Goal: Information Seeking & Learning: Learn about a topic

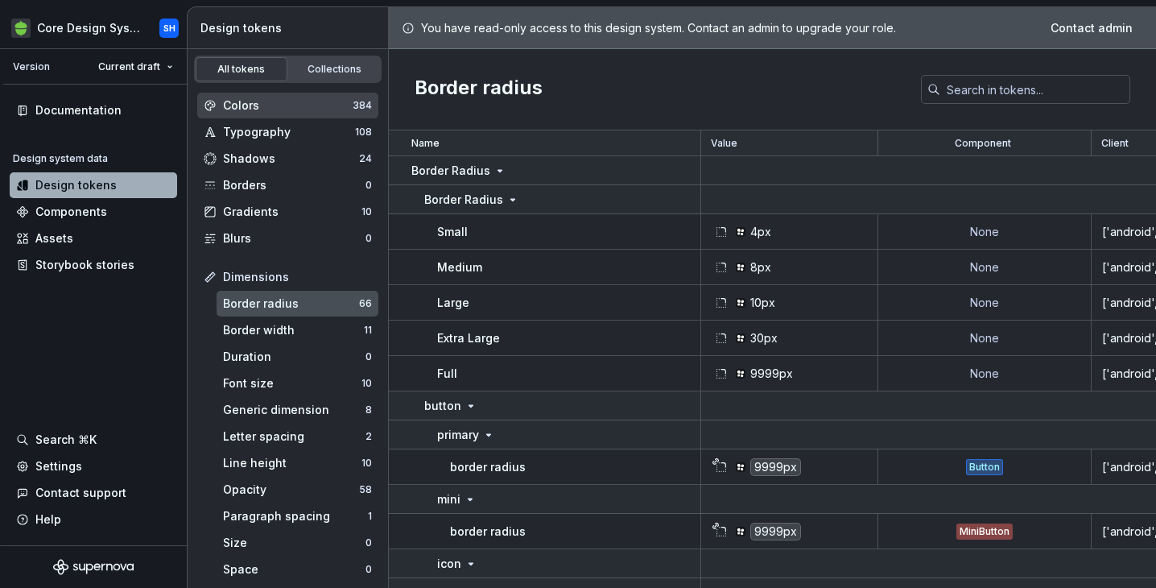
click at [273, 107] on div "Colors" at bounding box center [288, 105] width 130 height 16
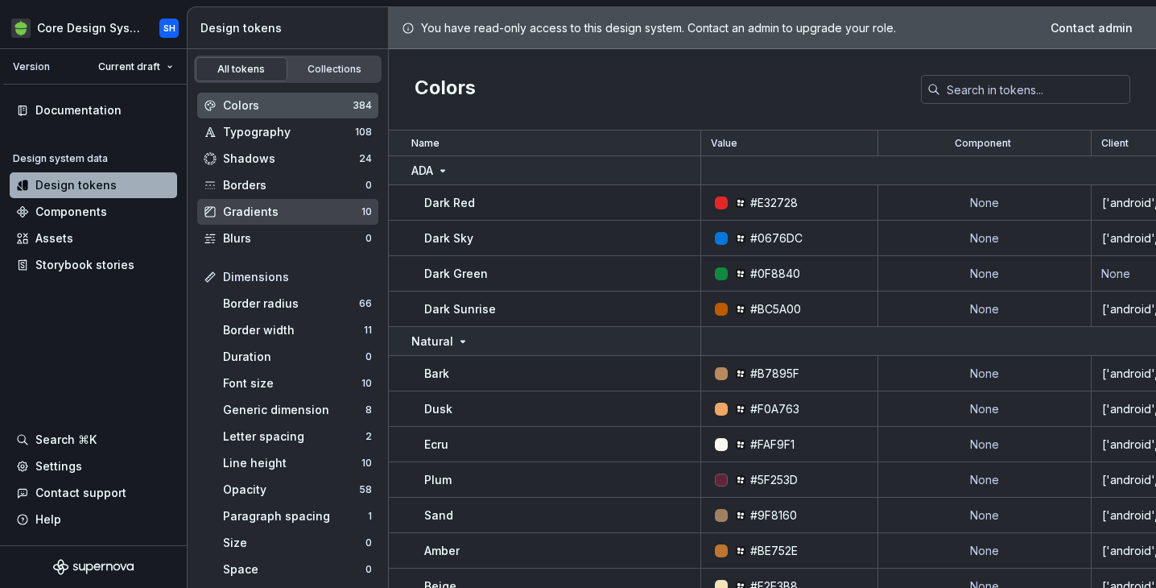
click at [269, 206] on div "Gradients" at bounding box center [292, 212] width 138 height 16
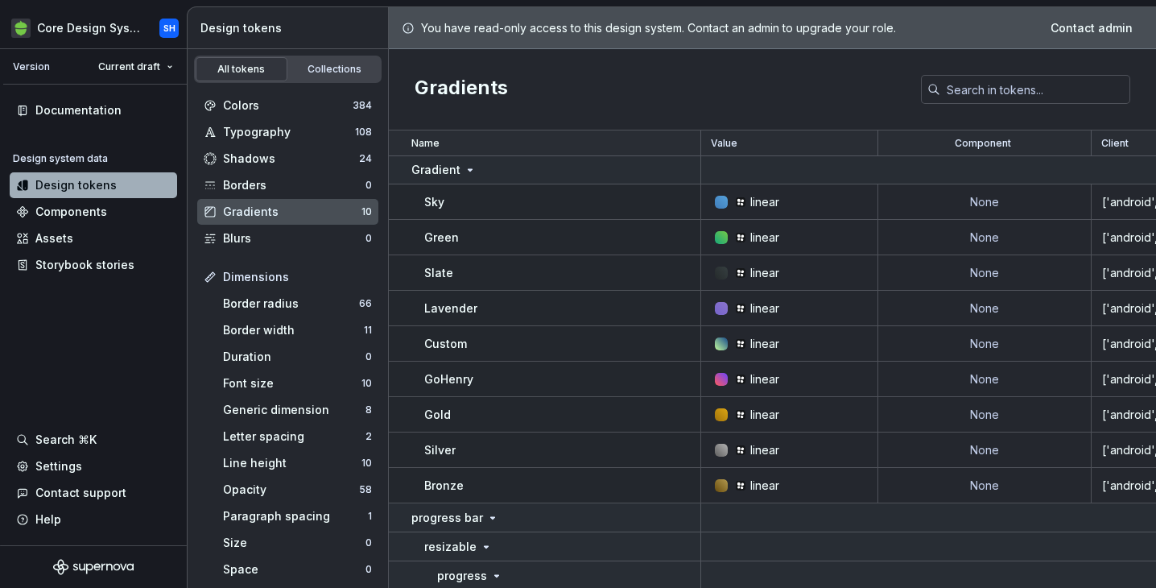
click at [720, 196] on div at bounding box center [721, 202] width 13 height 13
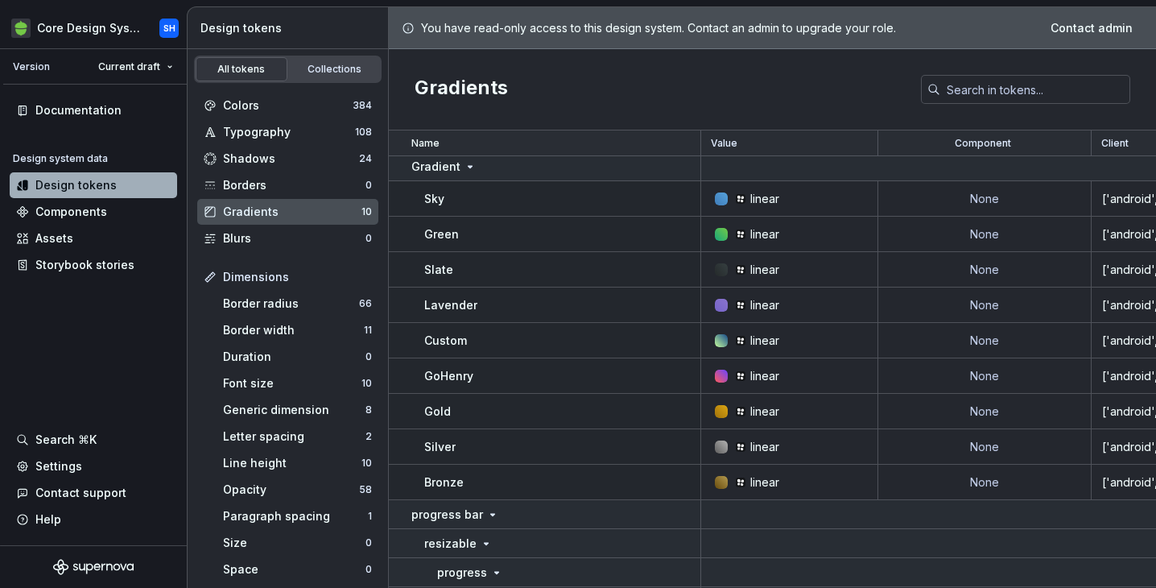
click at [737, 204] on icon at bounding box center [740, 198] width 13 height 13
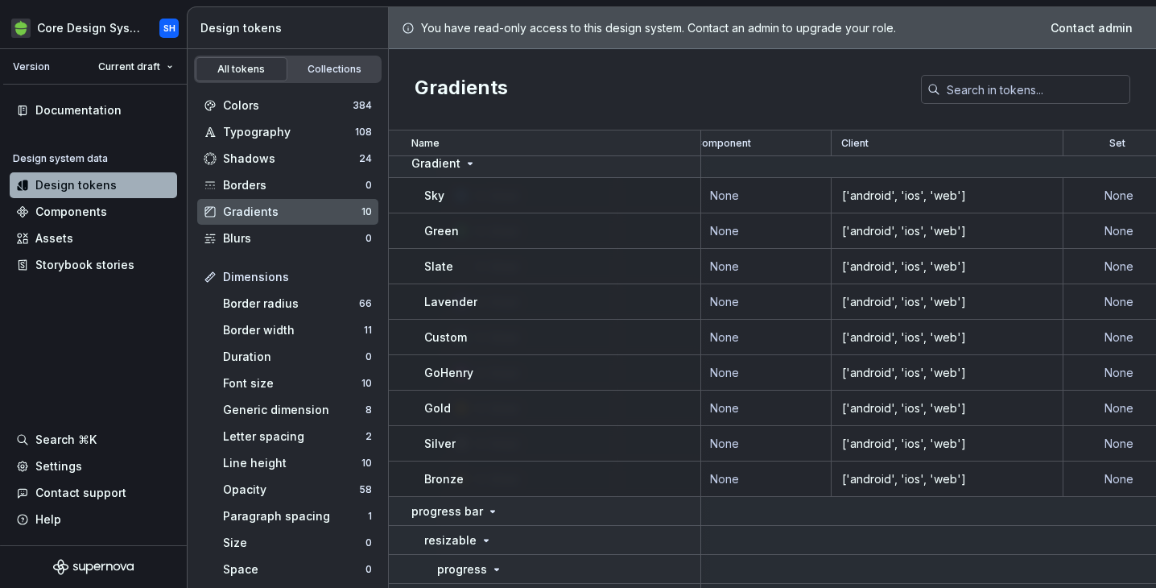
scroll to position [7, 0]
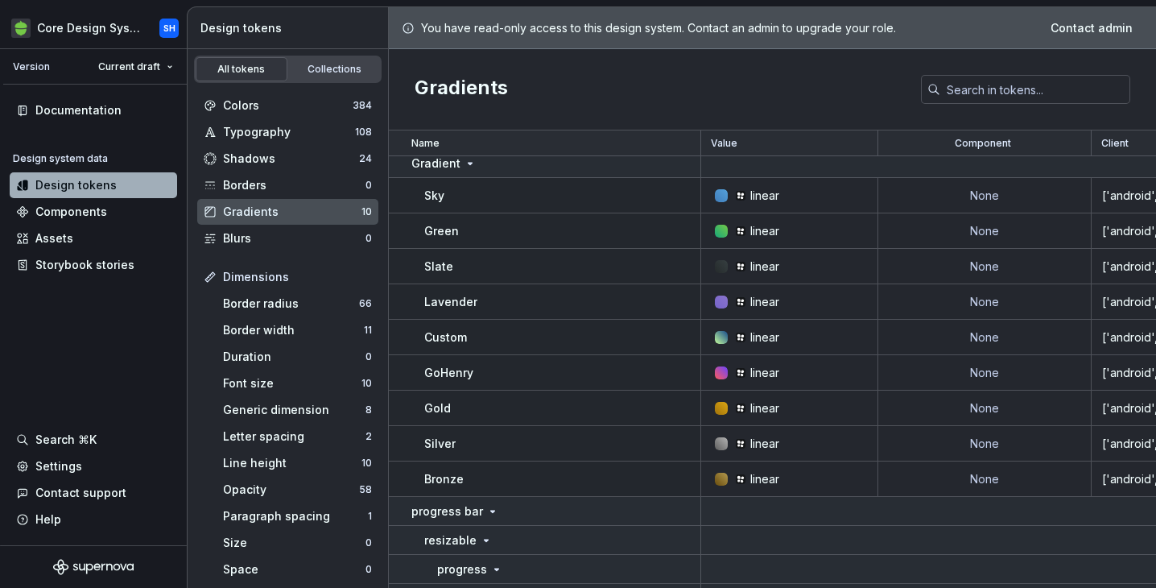
click at [737, 204] on td "linear" at bounding box center [789, 195] width 177 height 35
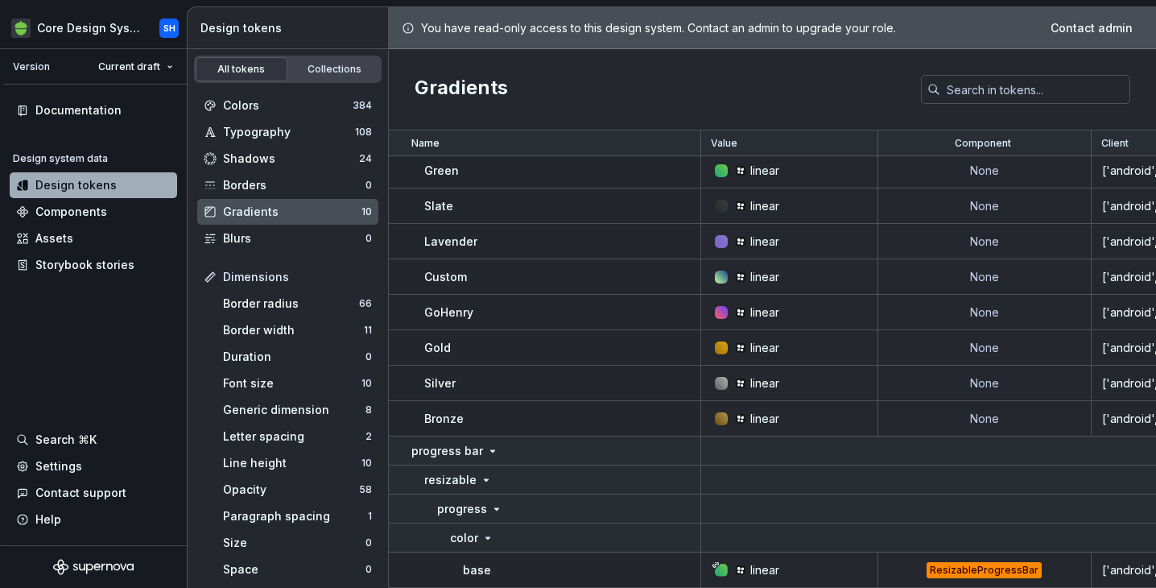
scroll to position [0, 0]
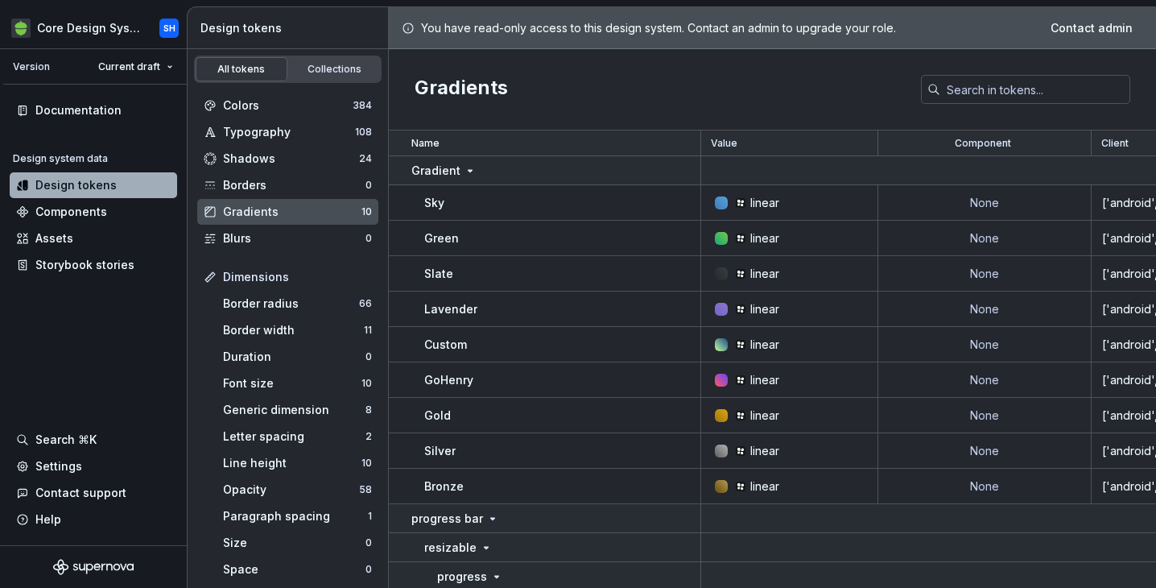
click at [728, 205] on div "linear" at bounding box center [794, 203] width 165 height 16
click at [789, 214] on td "linear" at bounding box center [789, 202] width 177 height 35
click at [723, 347] on div at bounding box center [721, 342] width 13 height 13
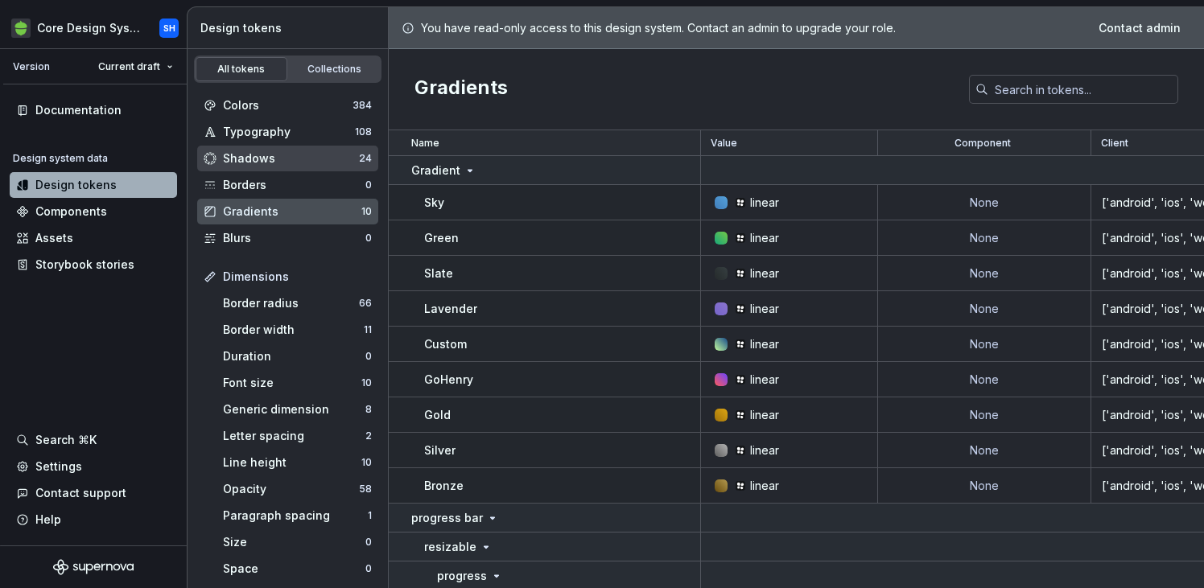
click at [273, 151] on div "Shadows" at bounding box center [291, 159] width 136 height 16
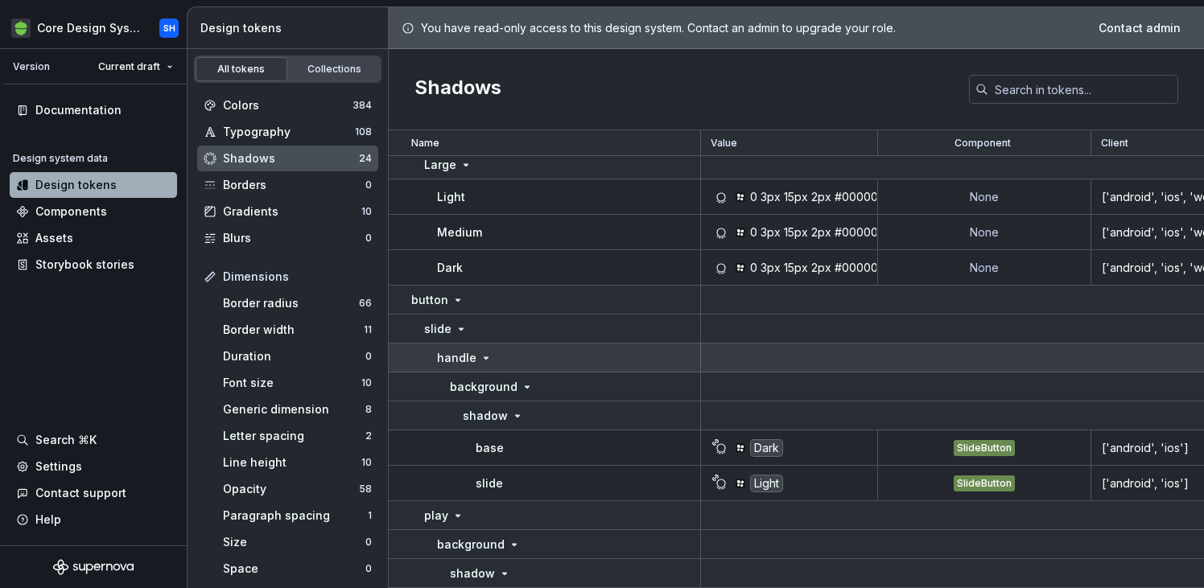
scroll to position [515, 0]
